Goal: Task Accomplishment & Management: Use online tool/utility

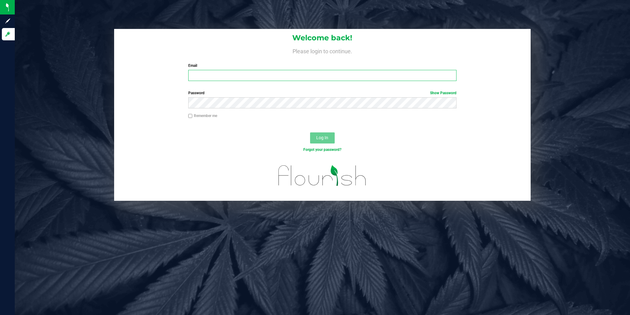
type input "[EMAIL_ADDRESS][DOMAIN_NAME]"
click at [326, 131] on div "Log In" at bounding box center [322, 139] width 416 height 21
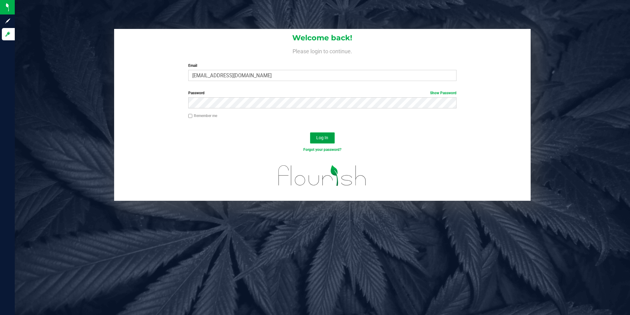
click at [322, 139] on span "Log In" at bounding box center [322, 137] width 12 height 5
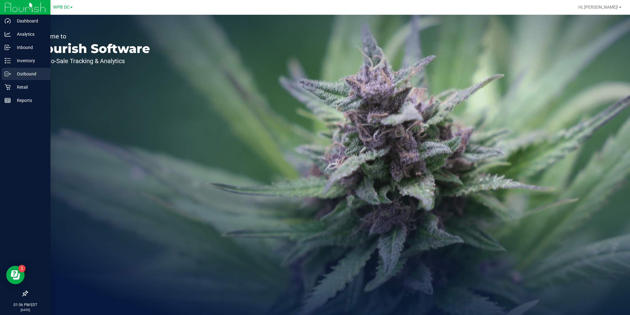
click at [18, 75] on p "Outbound" at bounding box center [29, 73] width 37 height 7
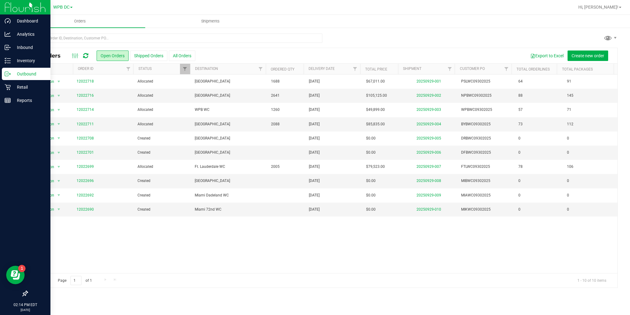
click at [87, 53] on icon at bounding box center [85, 56] width 5 height 6
